Goal: Browse casually: Explore the website without a specific task or goal

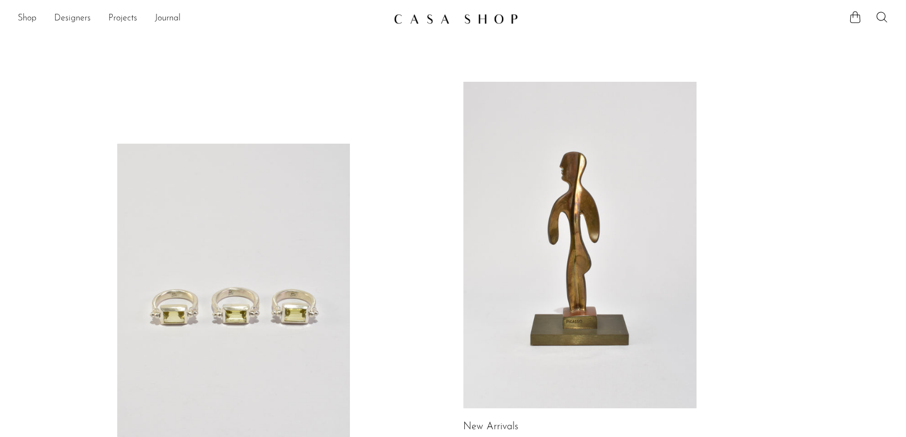
click at [38, 19] on ul "Shop Featured New Arrivals Bestsellers Coming Soon Jewelry Jewelry All Earrings…" at bounding box center [201, 18] width 367 height 19
click at [35, 18] on link "Shop" at bounding box center [27, 19] width 19 height 14
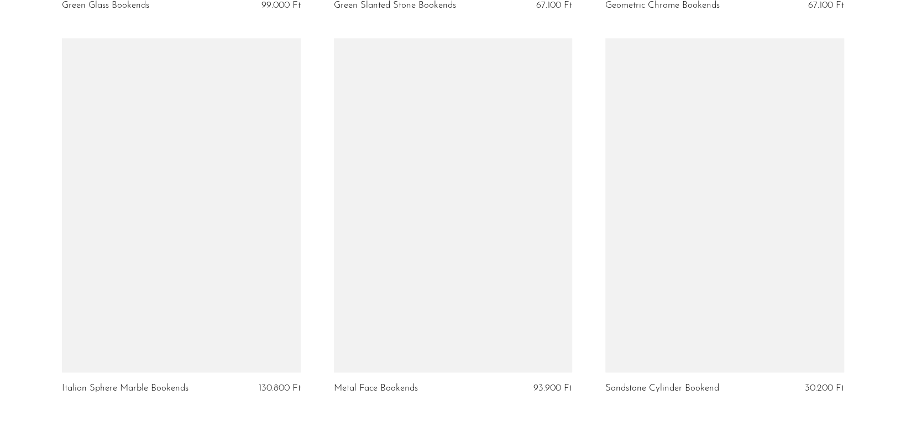
scroll to position [984, 0]
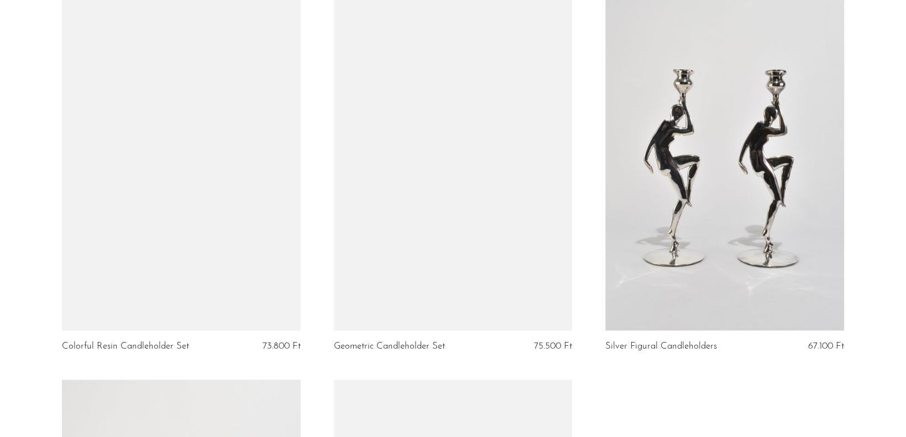
scroll to position [880, 0]
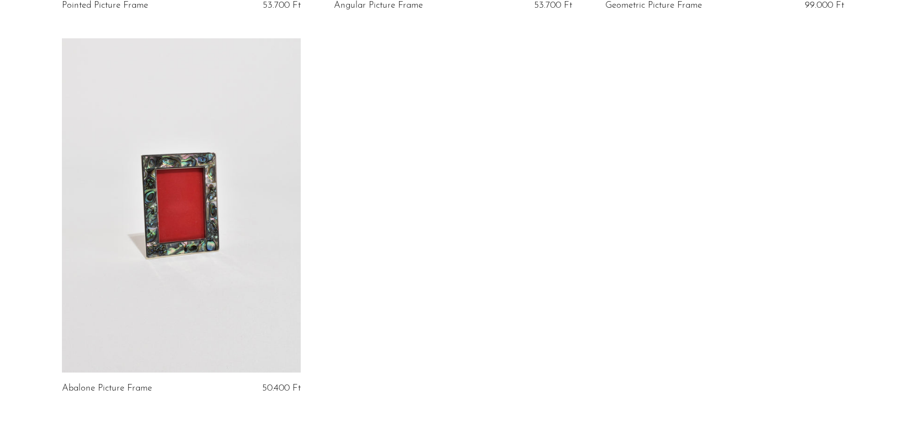
scroll to position [984, 0]
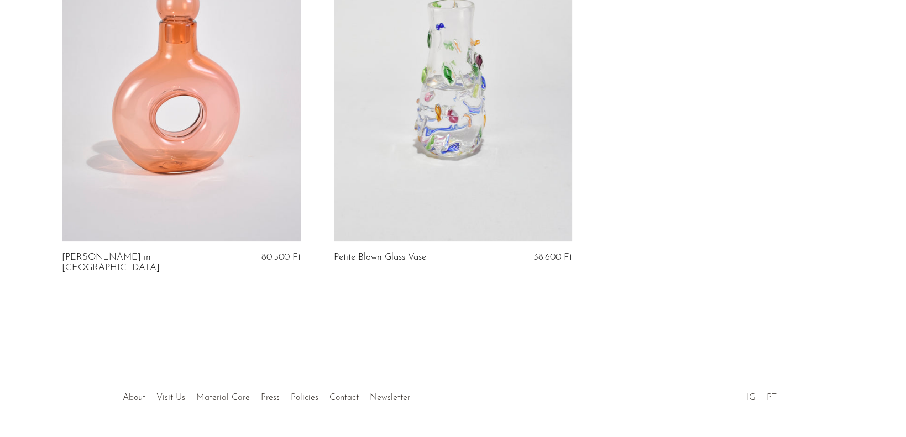
scroll to position [2900, 0]
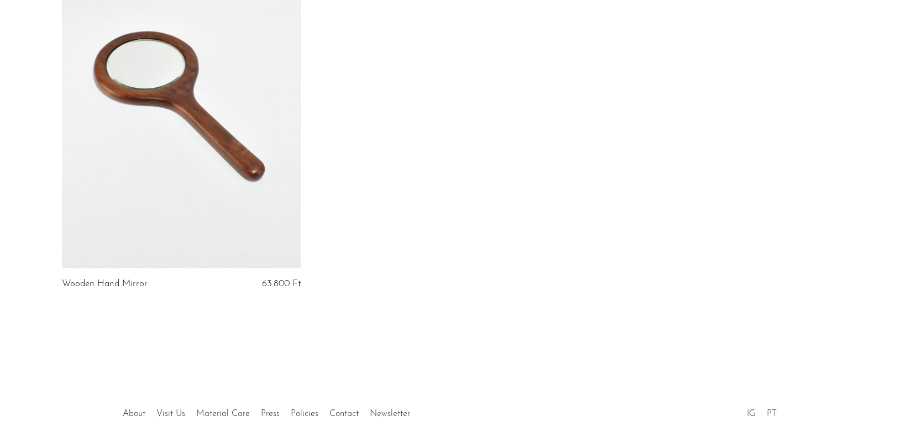
scroll to position [984, 0]
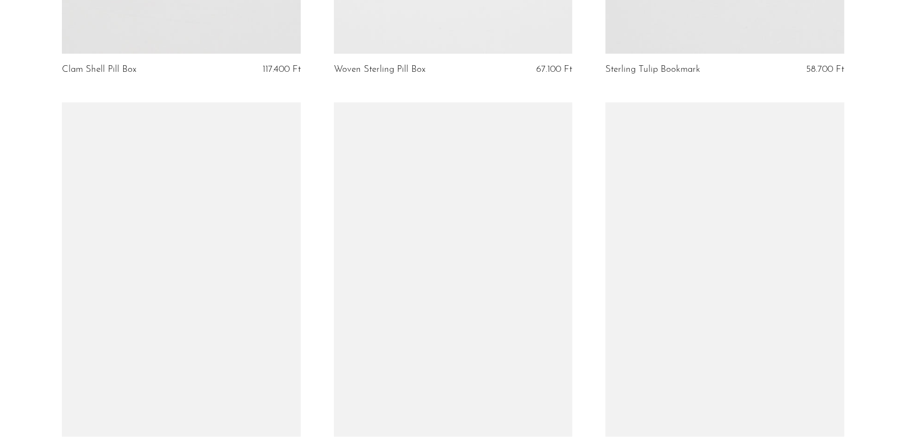
scroll to position [719, 0]
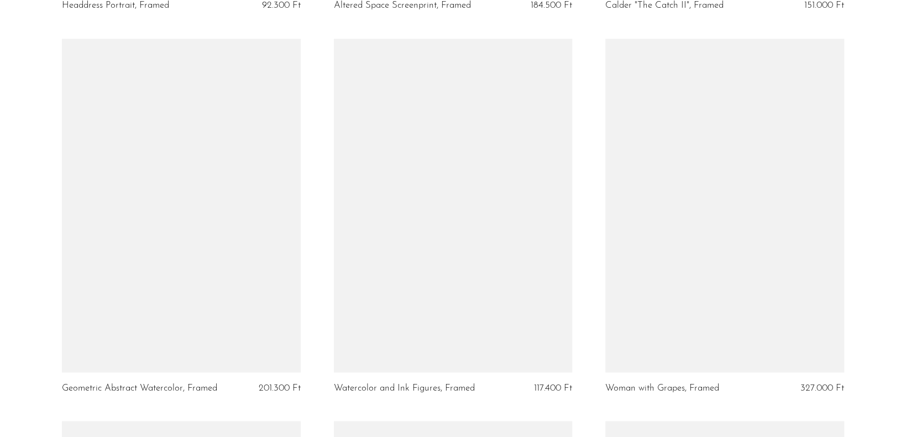
scroll to position [498, 0]
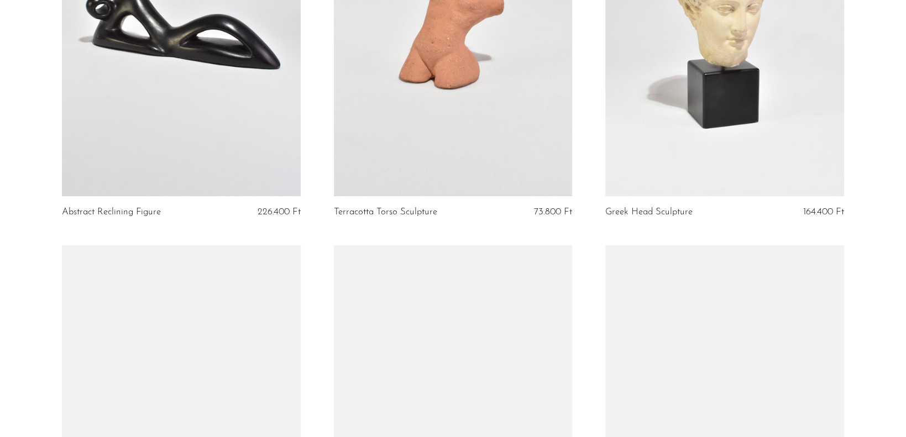
scroll to position [442, 0]
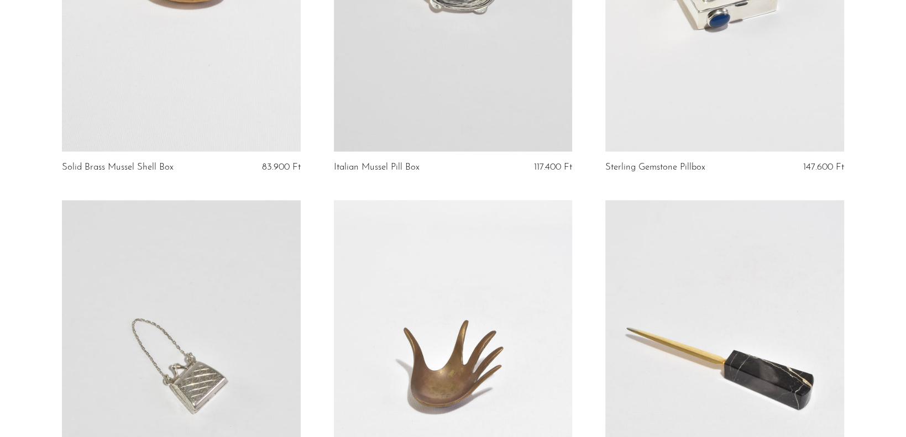
scroll to position [1217, 0]
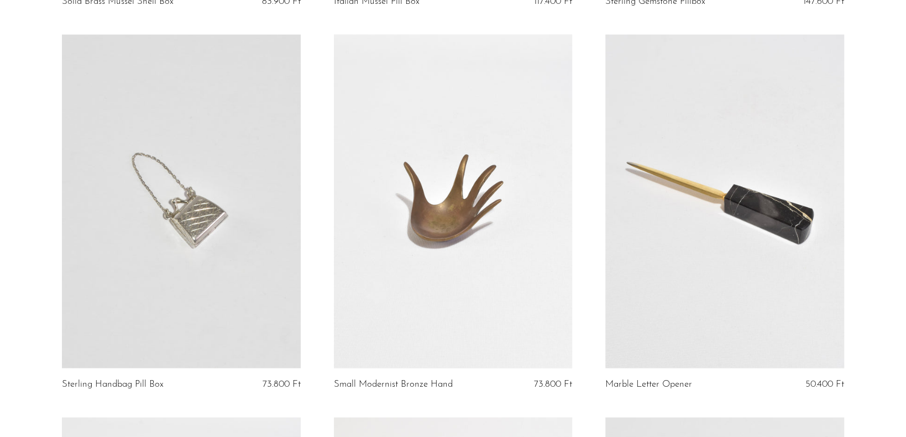
drag, startPoint x: 530, startPoint y: 381, endPoint x: 578, endPoint y: 385, distance: 47.7
click at [578, 385] on article "Small Modernist Bronze Hand 73.800 Ft" at bounding box center [453, 225] width 272 height 383
click at [508, 398] on article "Small Modernist Bronze Hand 73.800 Ft" at bounding box center [453, 225] width 272 height 383
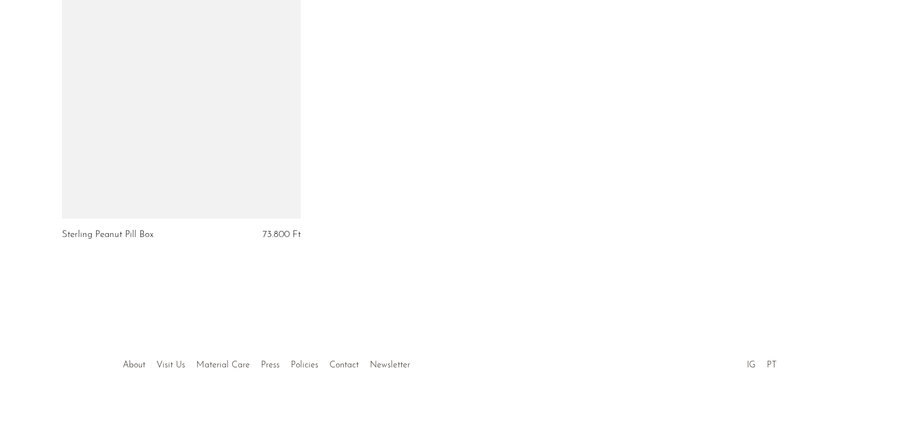
scroll to position [4432, 0]
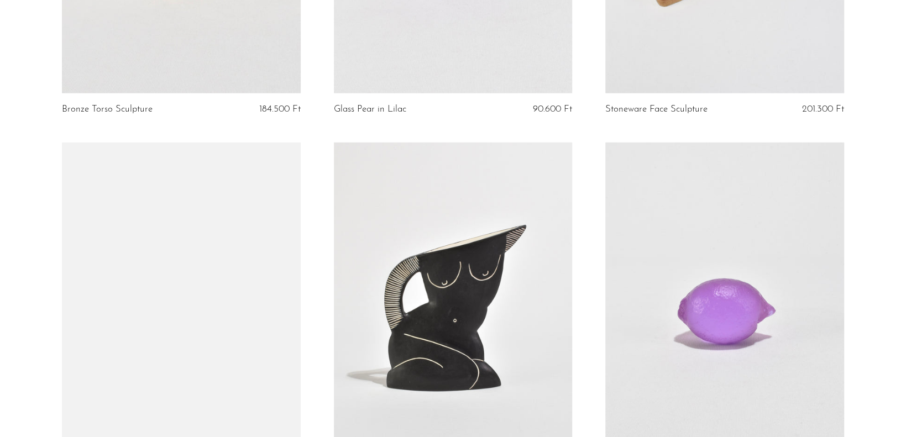
scroll to position [2046, 0]
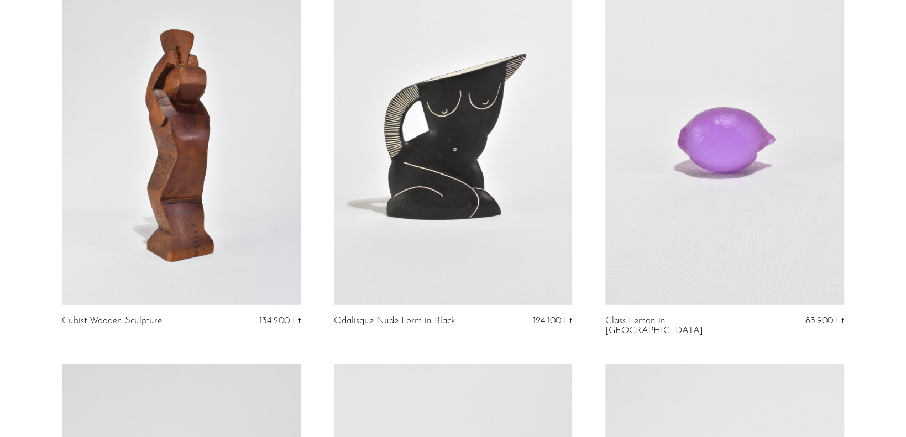
drag, startPoint x: 530, startPoint y: 322, endPoint x: 584, endPoint y: 322, distance: 53.6
click at [584, 322] on article "Odalisque Nude Form in Black 124.100 Ft" at bounding box center [453, 167] width 272 height 393
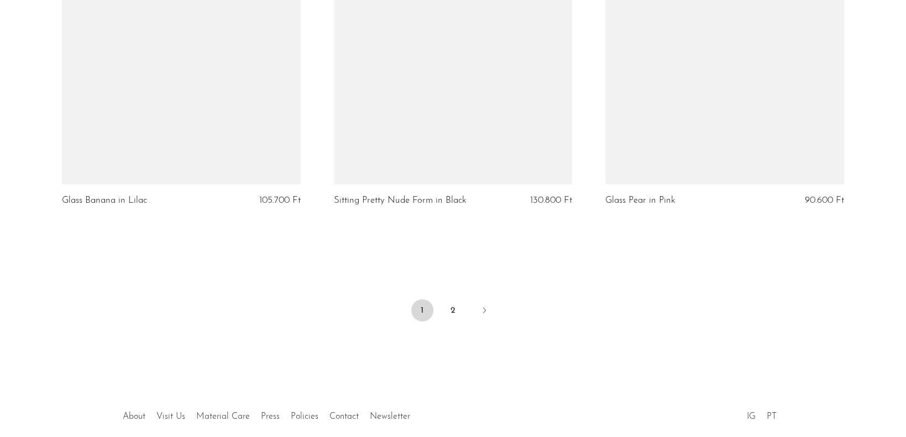
scroll to position [4518, 0]
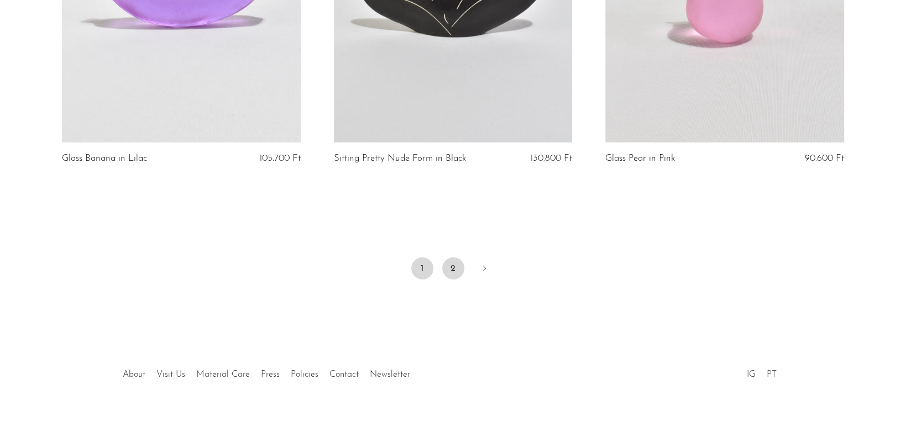
click at [451, 258] on link "2" at bounding box center [453, 269] width 22 height 22
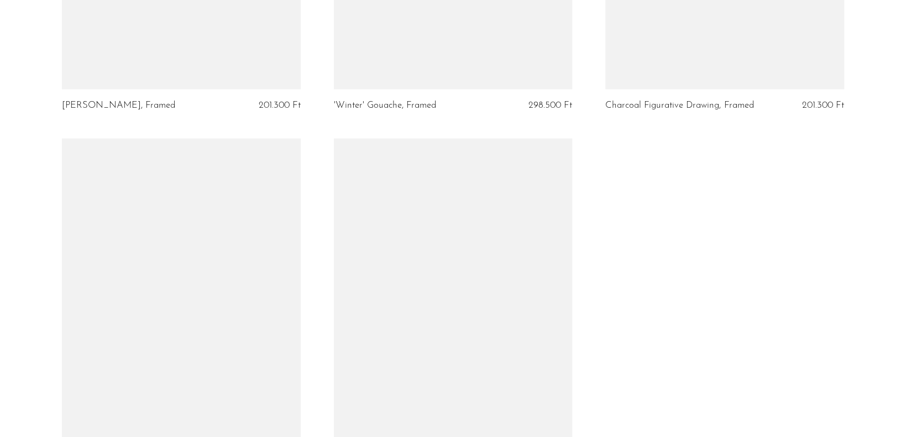
scroll to position [1549, 0]
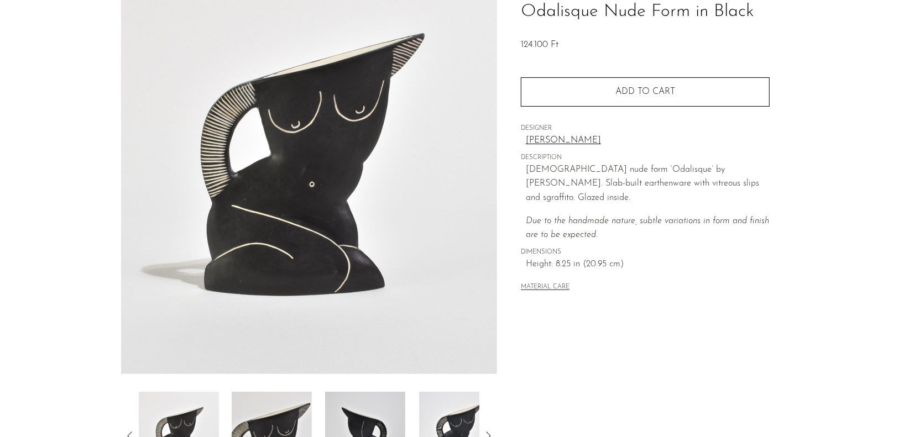
scroll to position [6, 0]
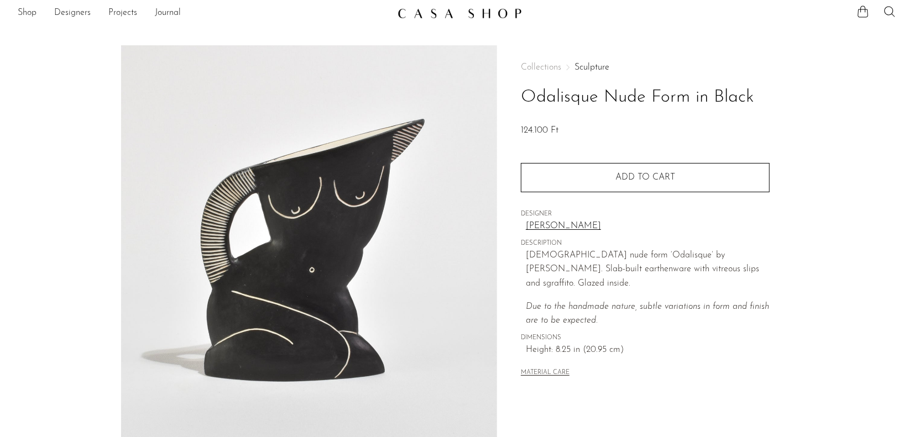
click at [353, 197] on img at bounding box center [309, 252] width 377 height 415
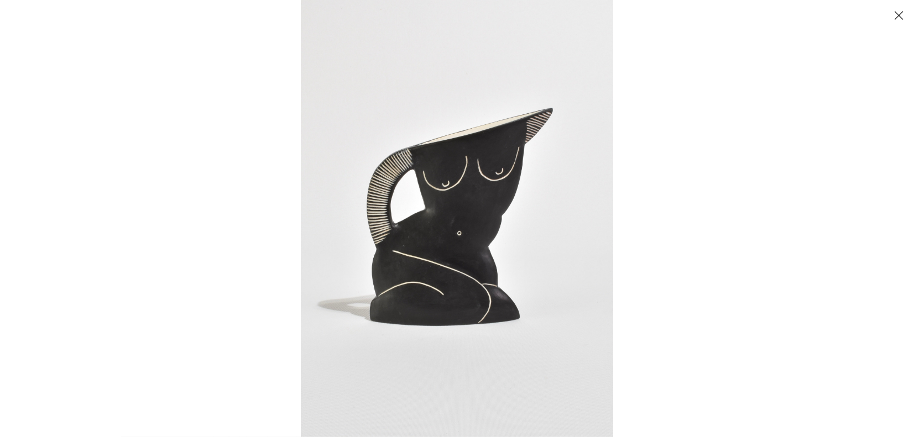
click at [514, 200] on img at bounding box center [457, 218] width 312 height 437
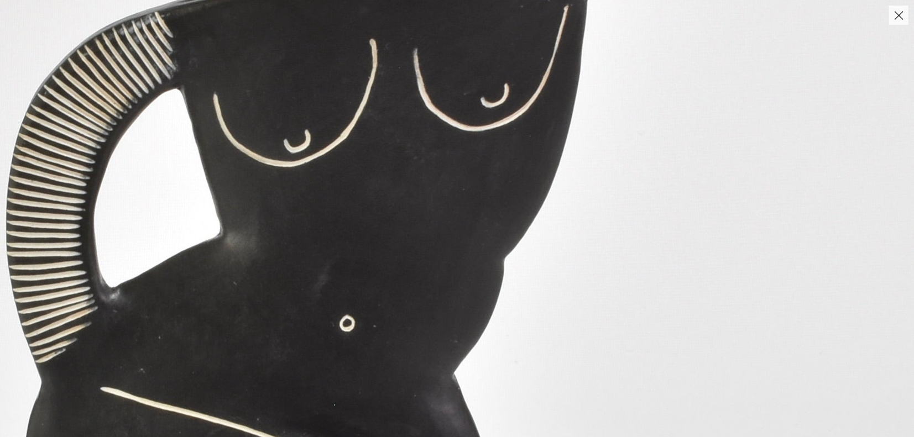
click at [455, 160] on img at bounding box center [338, 270] width 1151 height 1612
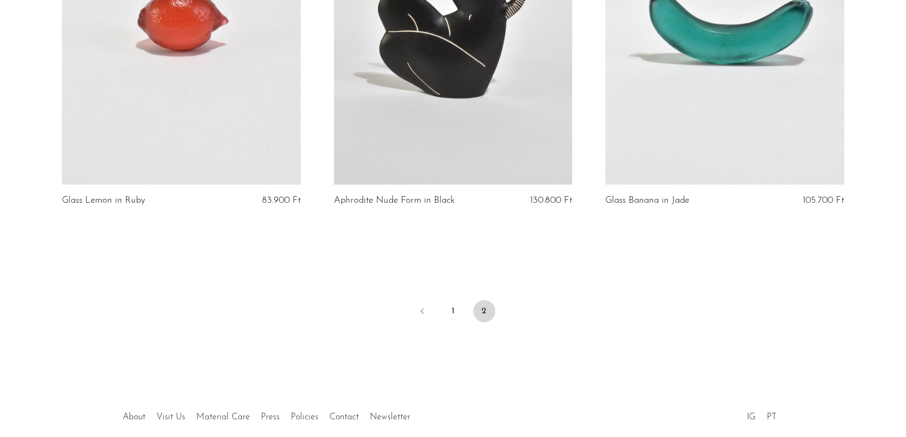
scroll to position [304, 0]
